Goal: Information Seeking & Learning: Find specific fact

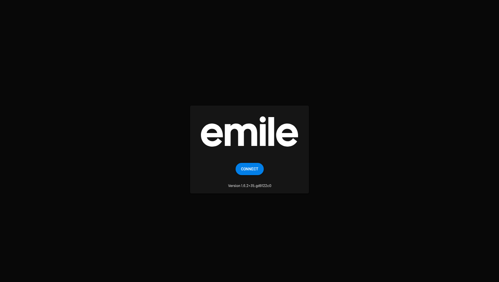
click at [256, 164] on span "Connect" at bounding box center [249, 169] width 17 height 12
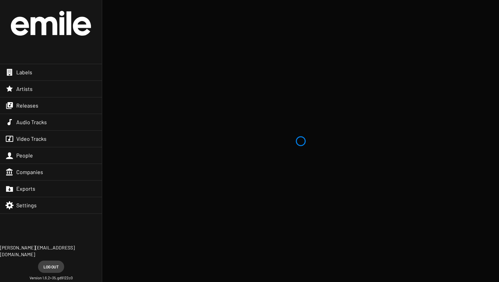
click at [69, 73] on div "Labels" at bounding box center [51, 72] width 102 height 16
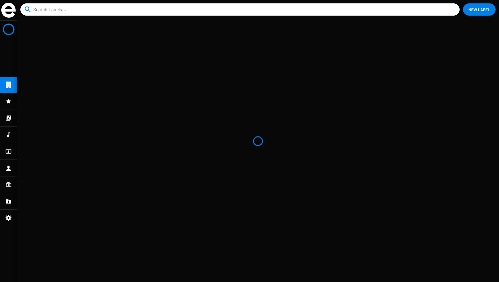
click at [108, 10] on input at bounding box center [241, 9] width 416 height 12
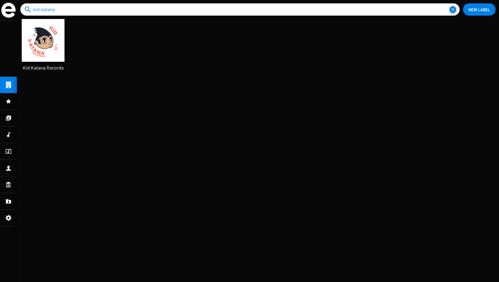
scroll to position [11, 57]
type input "kid katana"
click at [57, 42] on img at bounding box center [43, 40] width 43 height 43
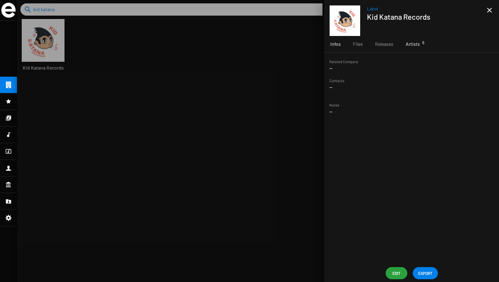
click at [409, 45] on span "Artists 6" at bounding box center [412, 44] width 14 height 7
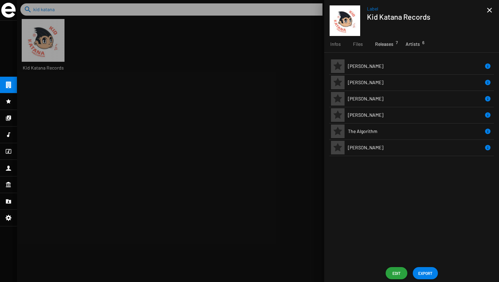
click at [381, 46] on span "Releases 7" at bounding box center [384, 44] width 18 height 7
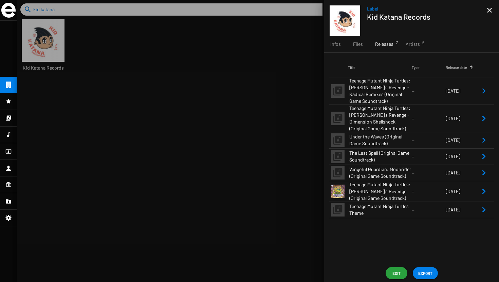
click at [425, 175] on small "--" at bounding box center [429, 173] width 34 height 6
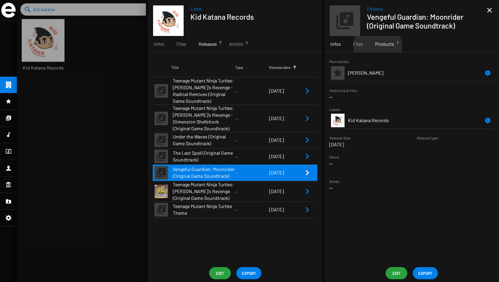
click at [377, 46] on span "Products 1" at bounding box center [384, 44] width 19 height 7
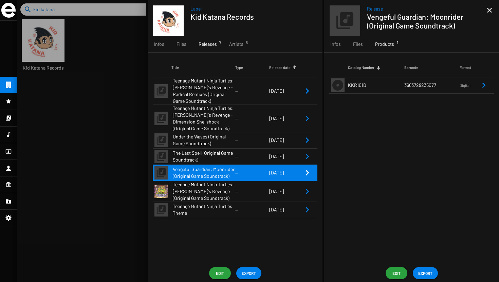
click at [371, 86] on td "KKR101D" at bounding box center [376, 85] width 56 height 16
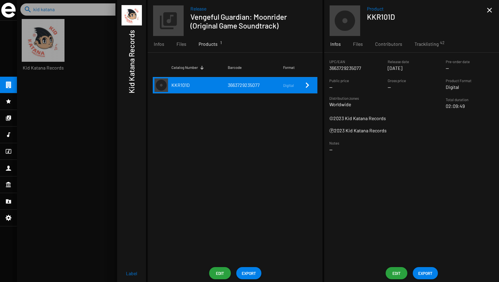
drag, startPoint x: 361, startPoint y: 67, endPoint x: 329, endPoint y: 67, distance: 31.2
click at [329, 67] on p "3663729235077" at bounding box center [345, 68] width 32 height 7
copy p "3663729235077"
